Goal: Task Accomplishment & Management: Complete application form

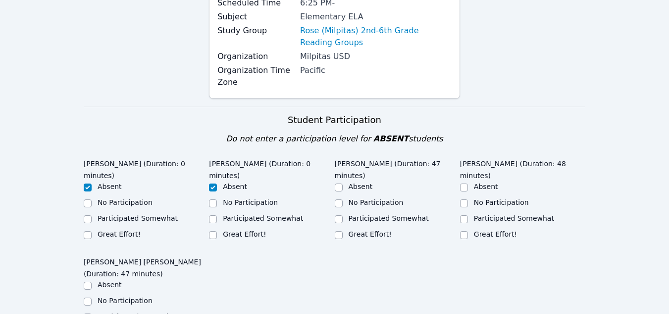
scroll to position [130, 0]
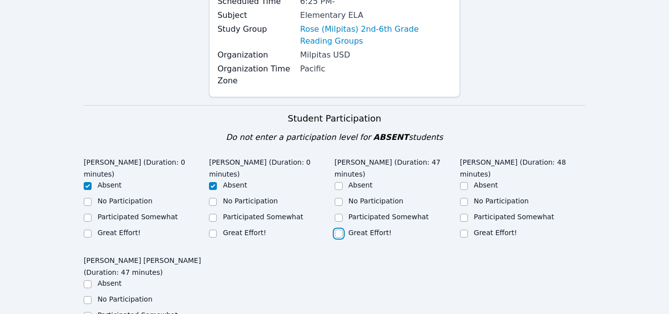
click at [336, 229] on input "Great Effort!" at bounding box center [339, 233] width 8 height 8
checkbox input "true"
click at [467, 216] on input "Participated Somewhat" at bounding box center [464, 218] width 8 height 8
checkbox input "true"
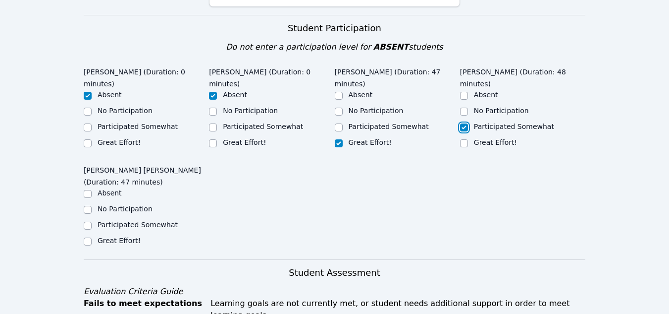
scroll to position [228, 0]
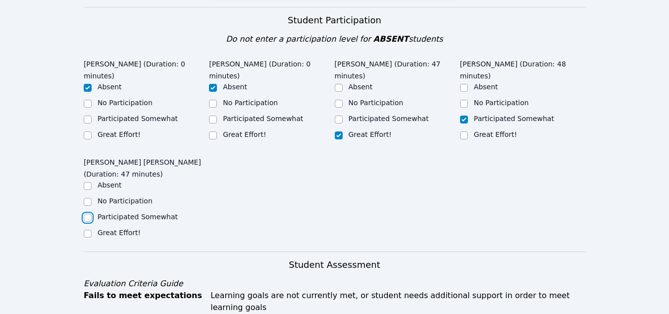
click at [87, 214] on input "Participated Somewhat" at bounding box center [88, 218] width 8 height 8
checkbox input "true"
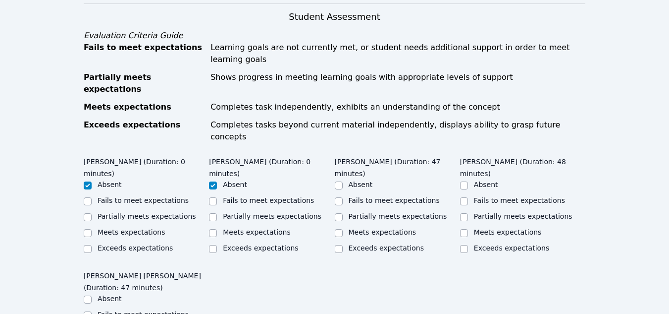
scroll to position [478, 0]
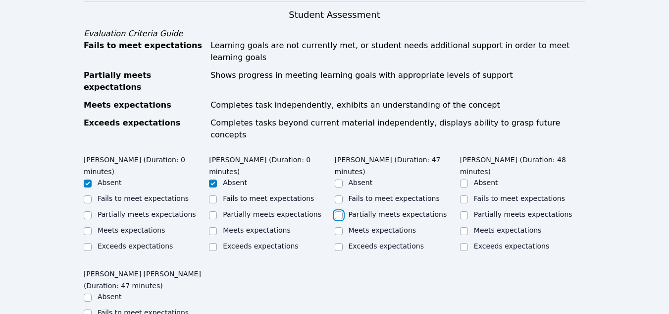
click at [339, 211] on input "Partially meets expectations" at bounding box center [339, 215] width 8 height 8
checkbox input "true"
click at [467, 211] on input "Partially meets expectations" at bounding box center [464, 215] width 8 height 8
checkbox input "true"
click at [335, 227] on input "Meets expectations" at bounding box center [339, 231] width 8 height 8
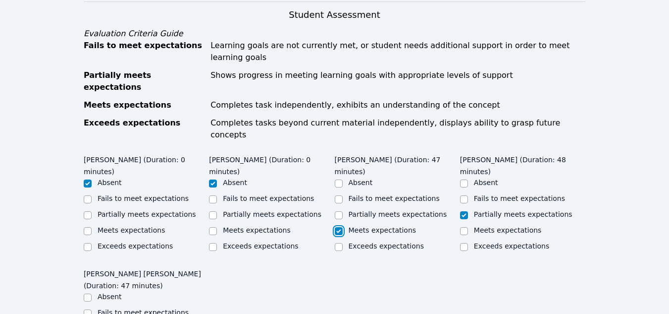
checkbox input "true"
checkbox input "false"
checkbox input "true"
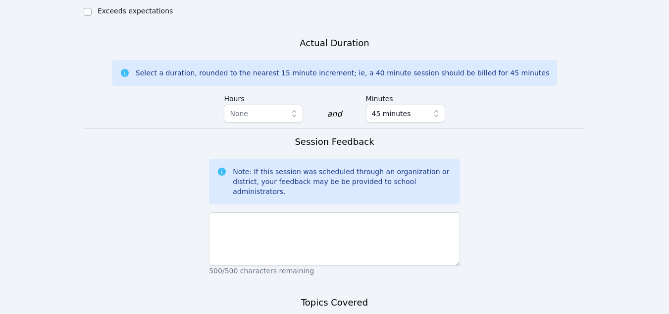
scroll to position [831, 0]
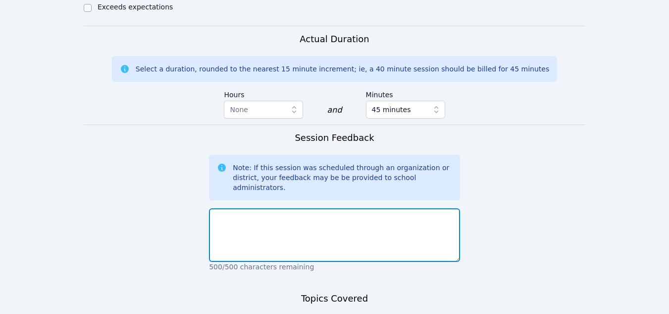
click at [237, 208] on textarea at bounding box center [334, 235] width 251 height 54
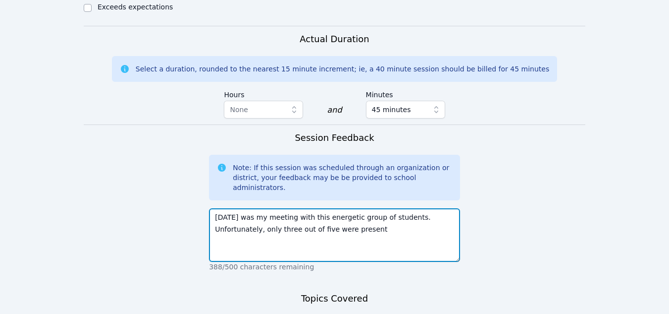
click at [321, 208] on textarea "[DATE] was my meeting with this energetic group of students. Unfortunately, onl…" at bounding box center [334, 235] width 251 height 54
click at [332, 208] on textarea "[DATE] was my meeting with this energetic group of students. Unfortunately, onl…" at bounding box center [334, 235] width 251 height 54
type textarea "[DATE] was my meeting with this energetic group of students. Unfortunately, onl…"
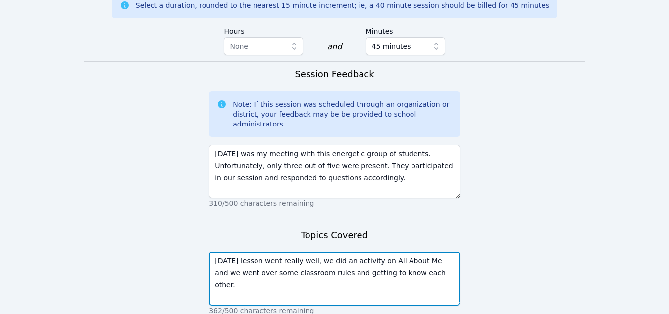
scroll to position [908, 0]
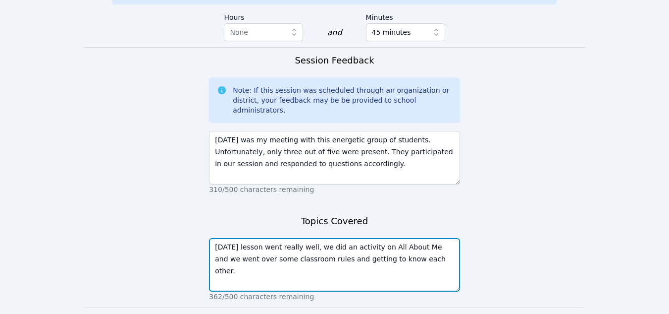
type textarea "[DATE] lesson went really well, we did an activity on All About Me and we went …"
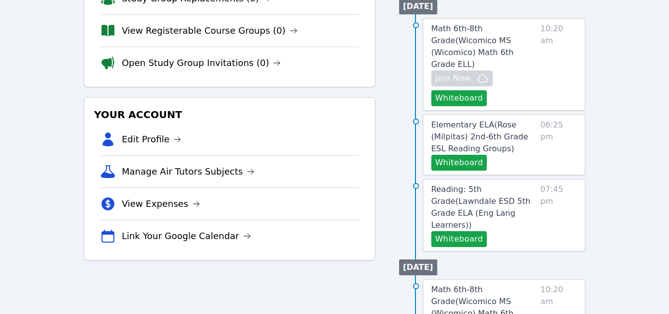
scroll to position [200, 0]
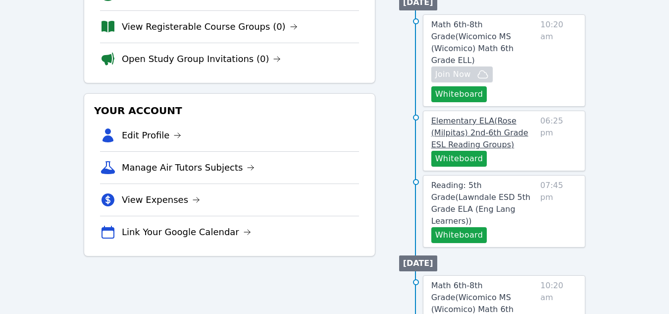
click at [487, 124] on span "Elementary ELA ( Rose (Milpitas) 2nd-6th Grade ESL Reading Groups )" at bounding box center [480, 132] width 97 height 33
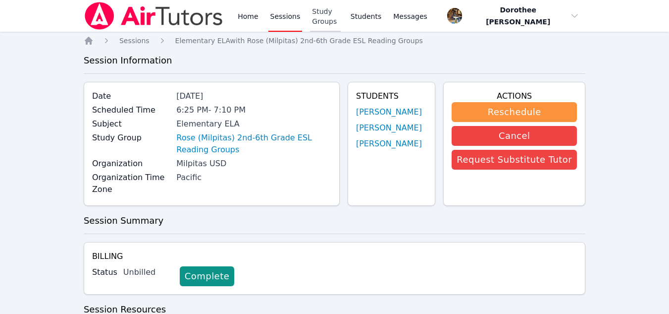
click at [340, 16] on link "Study Groups" at bounding box center [325, 16] width 31 height 32
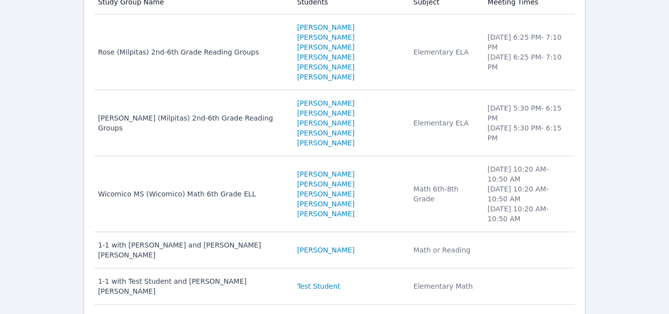
scroll to position [116, 0]
